Goal: Check status: Check status

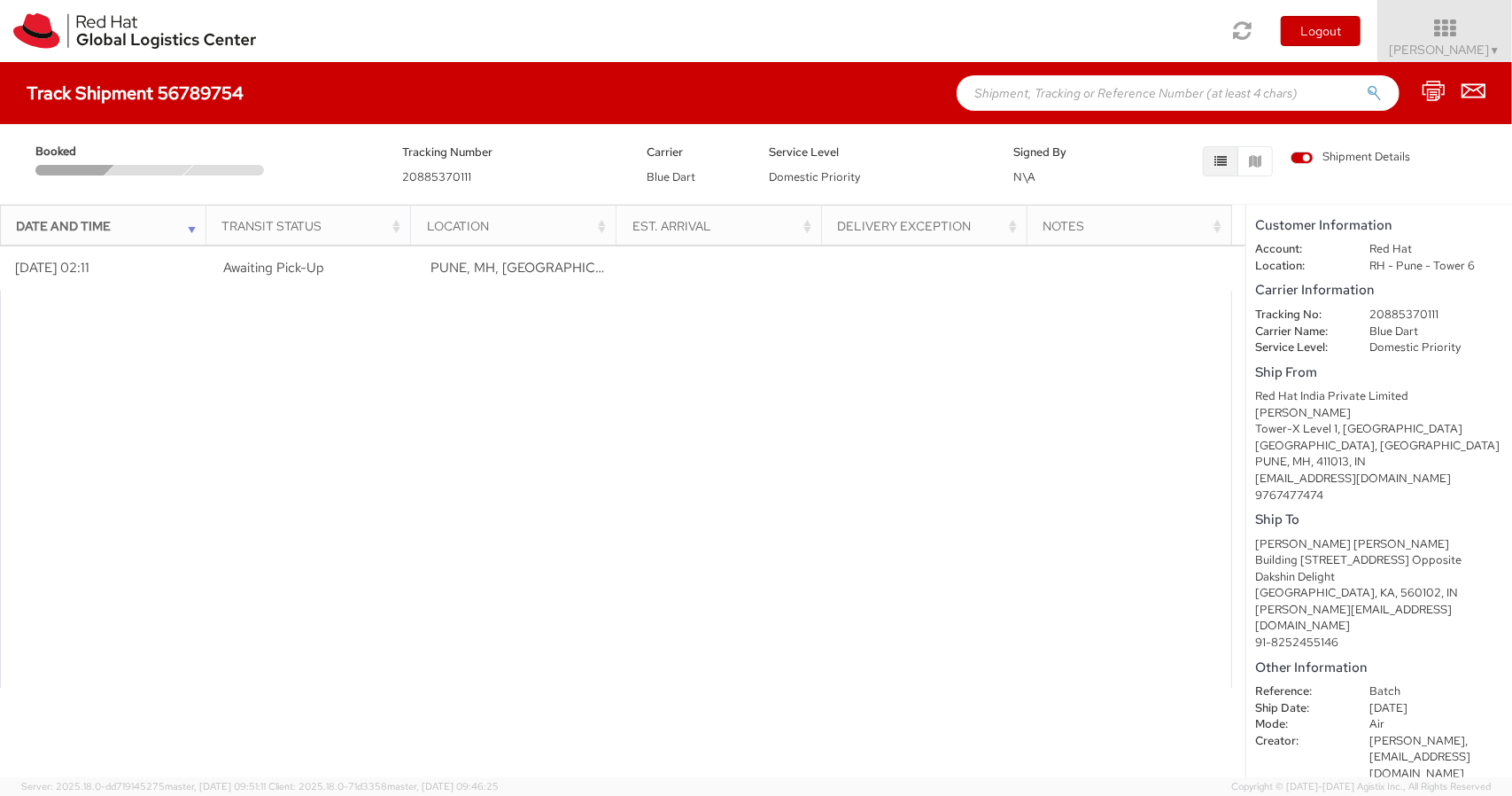
scroll to position [5, 0]
drag, startPoint x: 480, startPoint y: 181, endPoint x: 402, endPoint y: 180, distance: 78.0
click at [402, 180] on div "Tracking Number 20885370111" at bounding box center [511, 164] width 245 height 44
copy span "20885370111"
click at [1076, 90] on input "text" at bounding box center [1178, 93] width 443 height 35
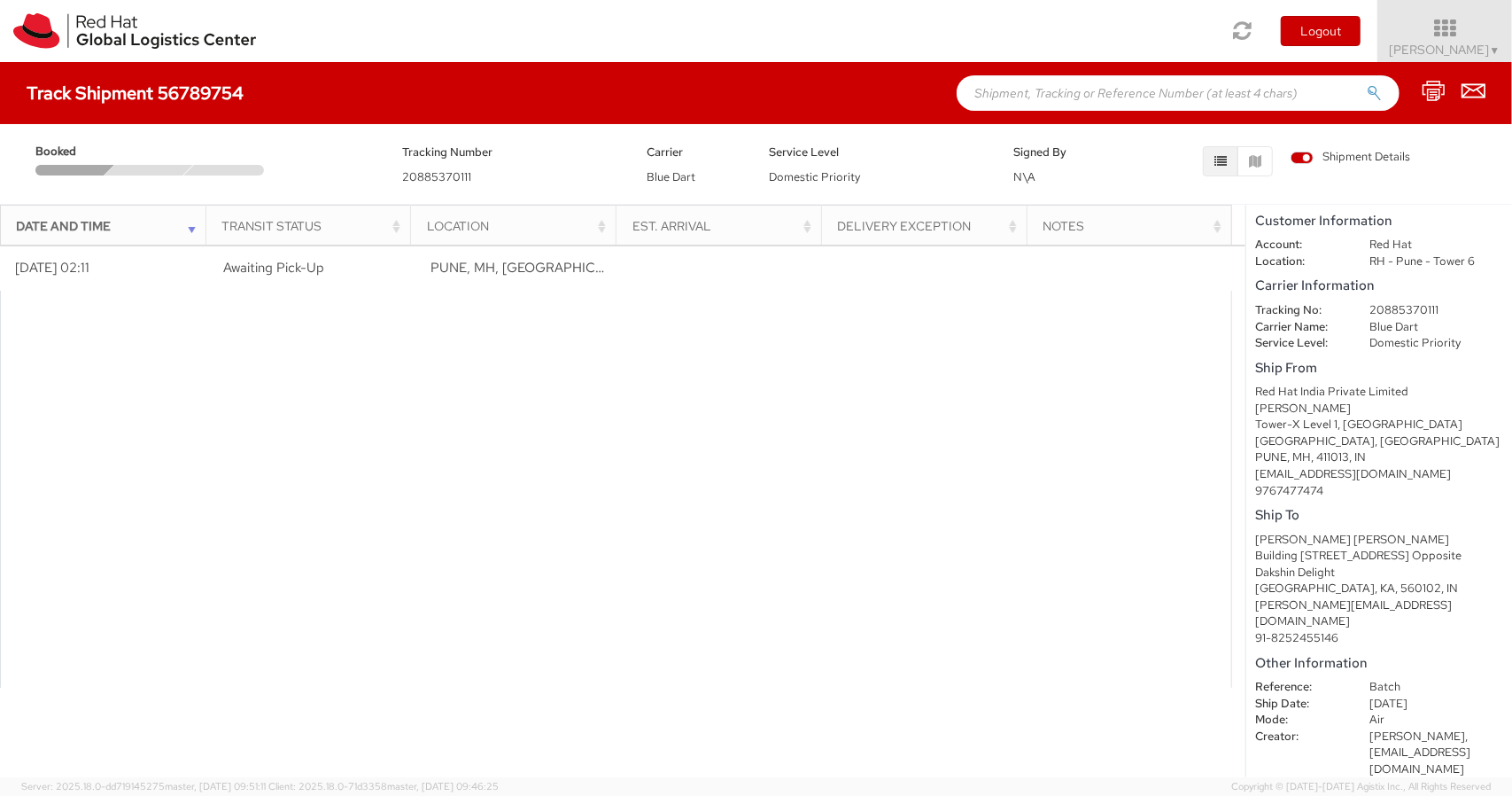
paste input "20885370111"
type input "20885370111"
click at [1367, 84] on button "submit" at bounding box center [1374, 94] width 15 height 21
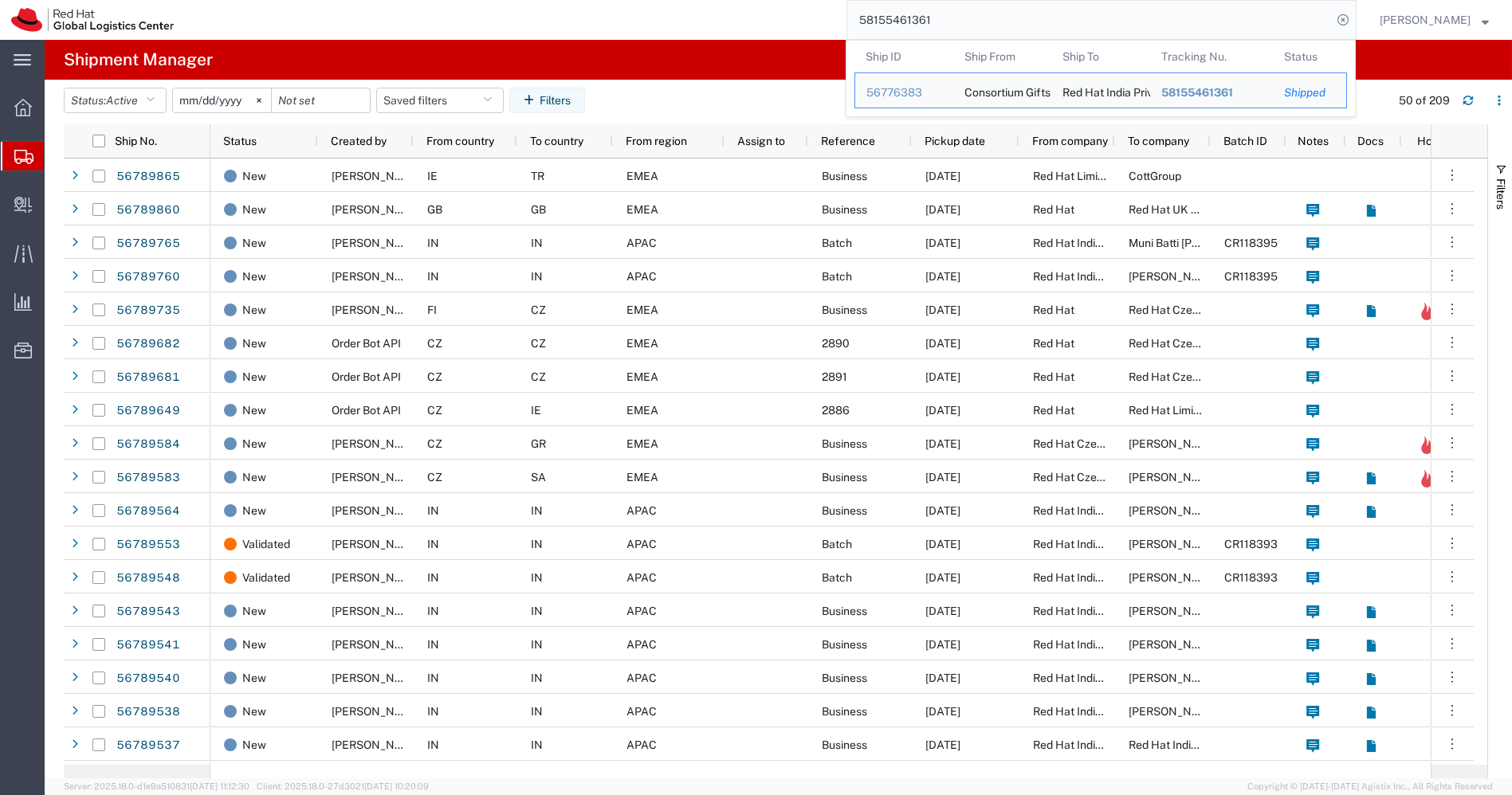
click at [1053, 24] on input "58155461361" at bounding box center [1089, 20] width 485 height 38
paste input "2088537011"
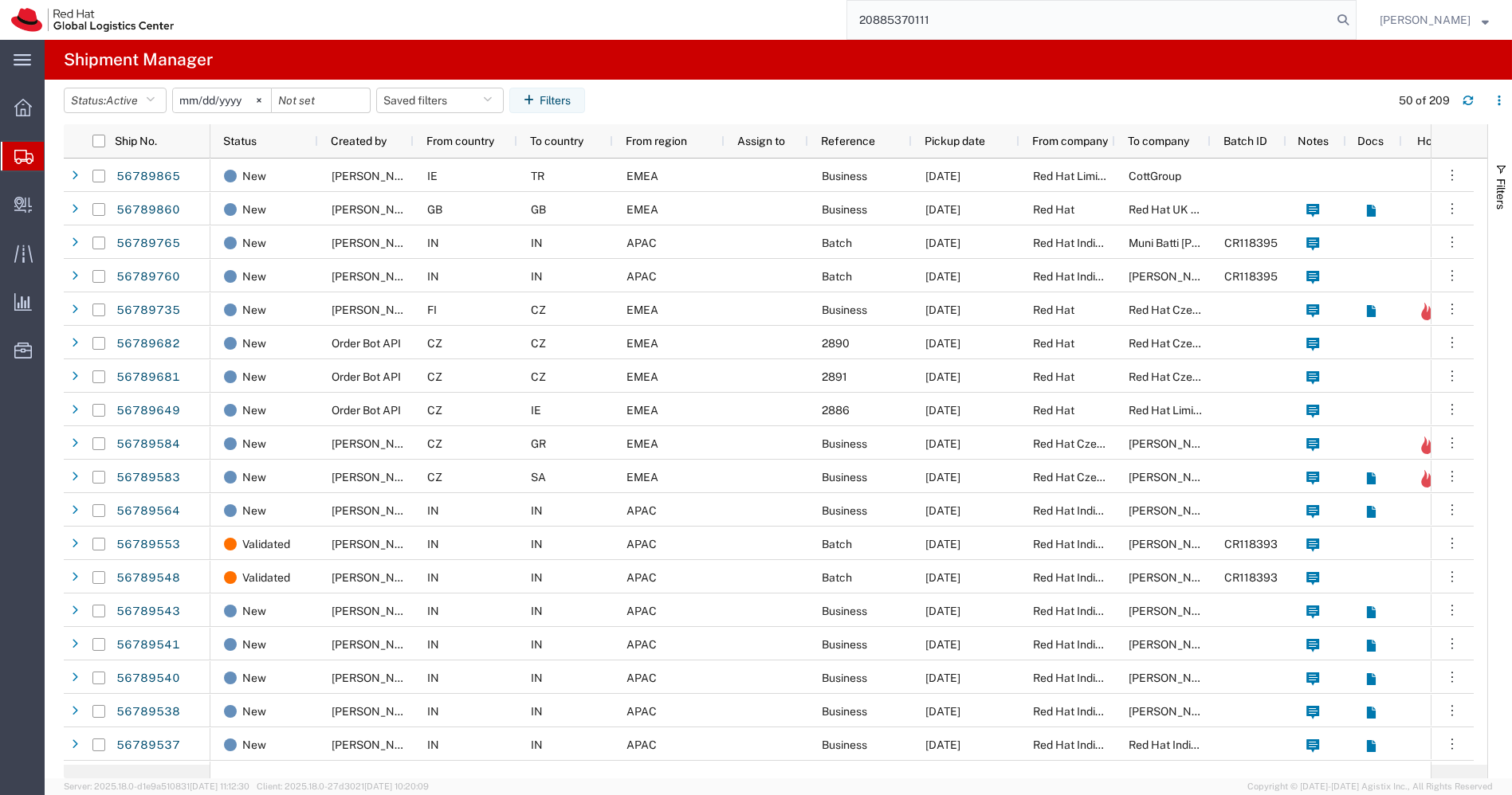
type input "20885370111"
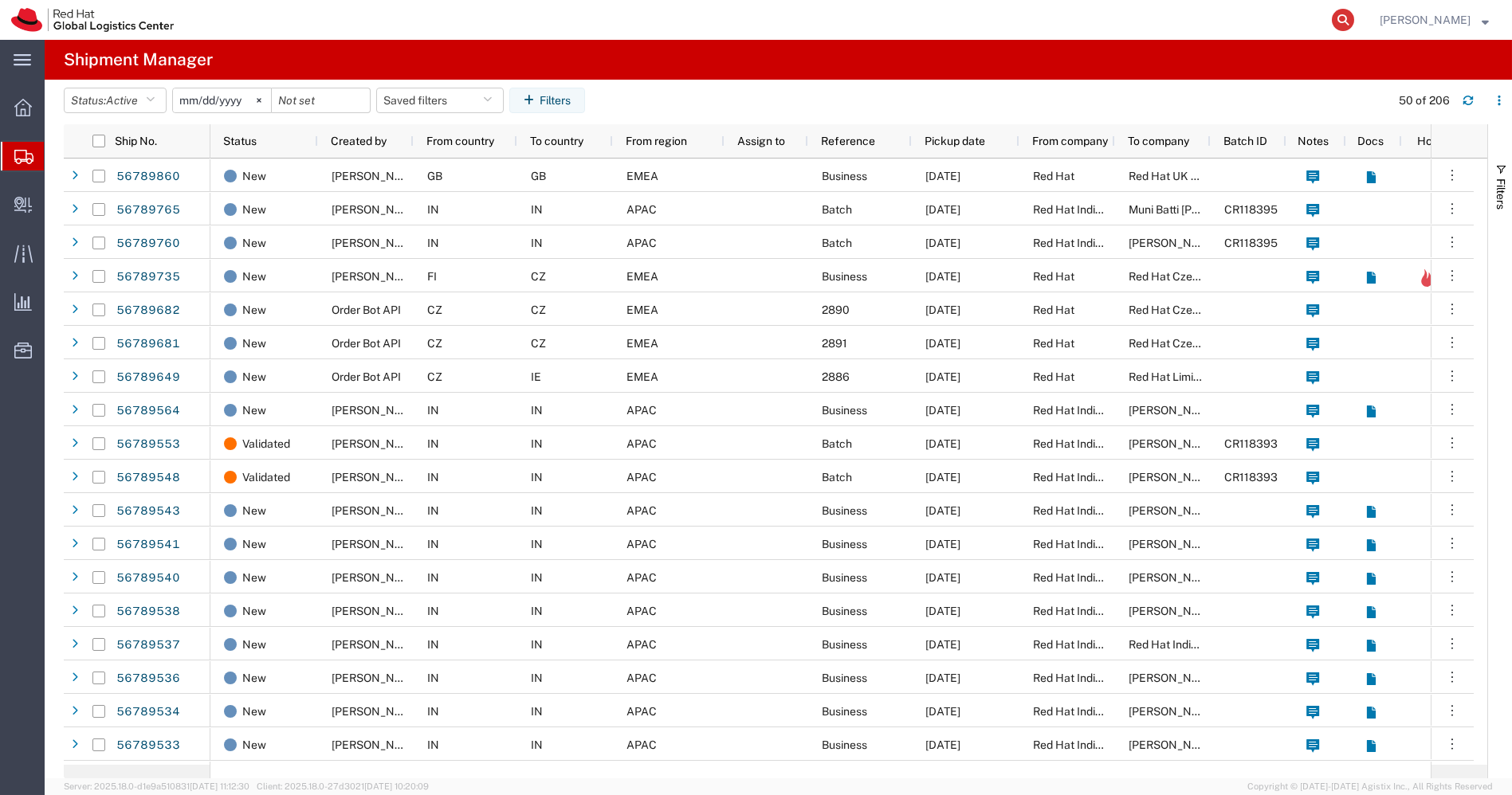
click at [1355, 21] on icon at bounding box center [1343, 20] width 22 height 22
paste input "20885370111"
type input "20885370111"
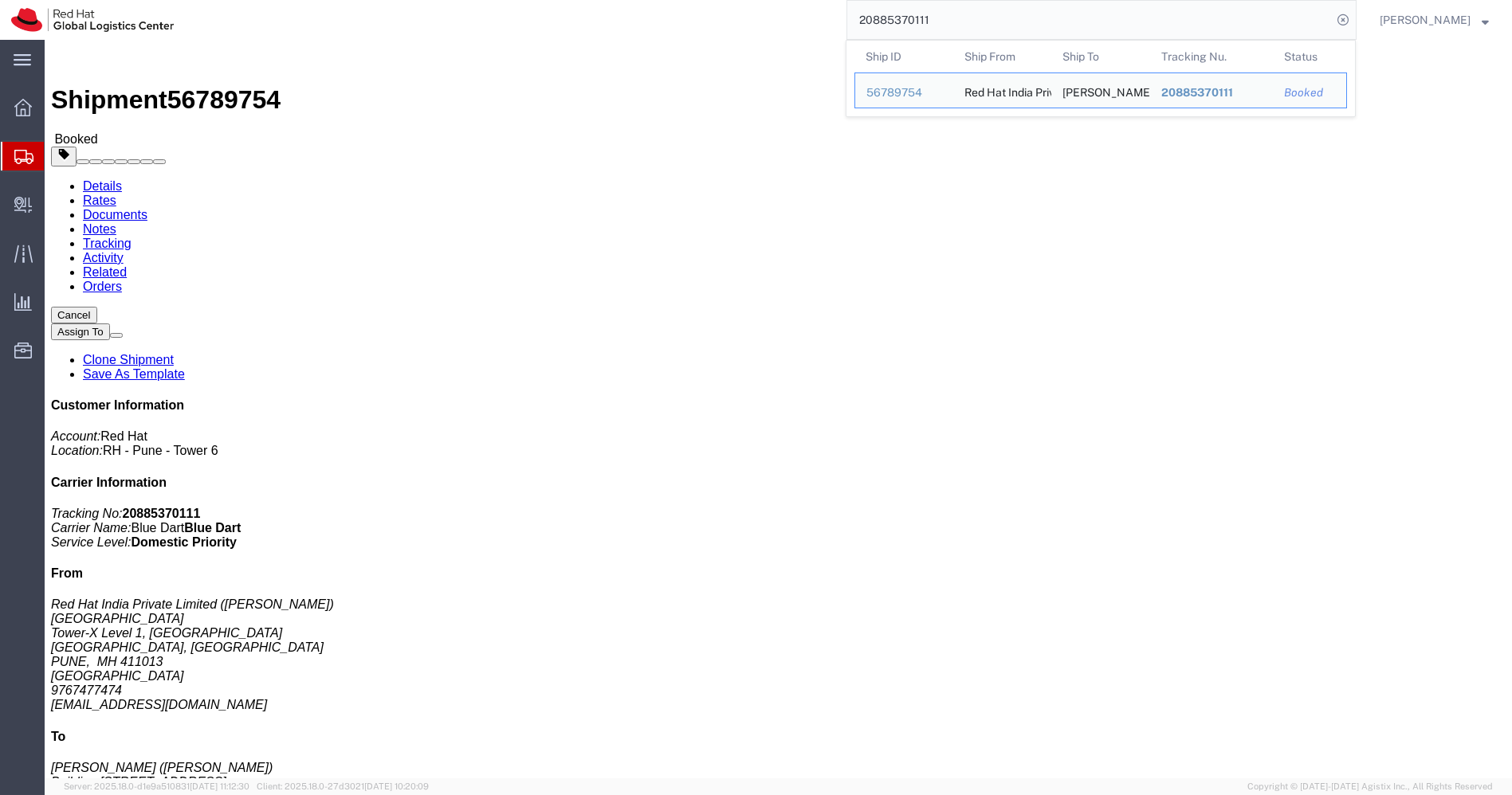
click at [25, 154] on icon at bounding box center [23, 157] width 19 height 14
